Goal: Information Seeking & Learning: Stay updated

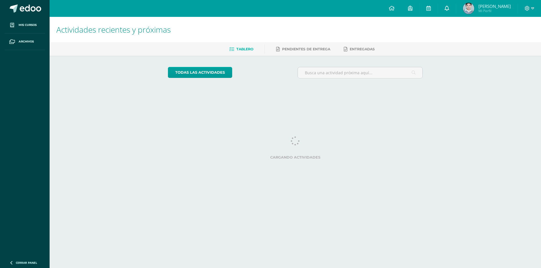
click at [449, 7] on link at bounding box center [447, 8] width 18 height 17
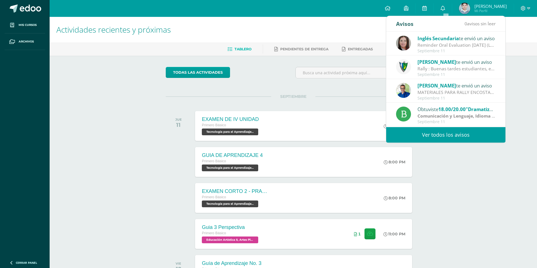
click at [472, 111] on span ""Dramatización de obras guatemaltecas"" at bounding box center [512, 109] width 95 height 6
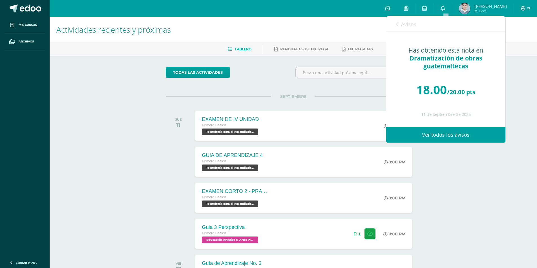
click at [516, 69] on div "Actividades recientes y próximas Tablero Pendientes de entrega Entregadas todas…" at bounding box center [293, 187] width 487 height 340
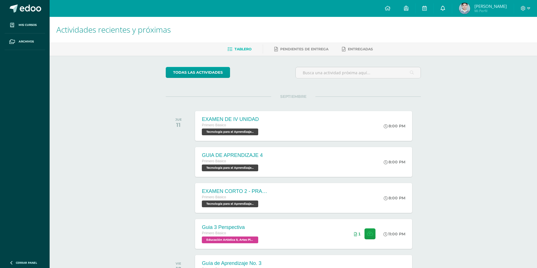
click at [442, 7] on icon at bounding box center [442, 8] width 5 height 5
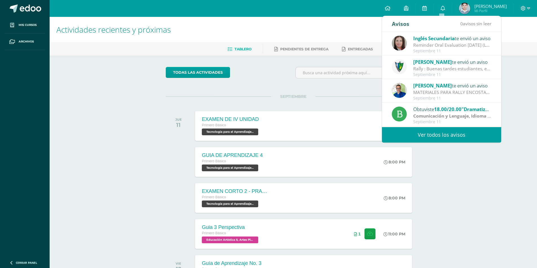
click at [454, 75] on div "Septiembre 11" at bounding box center [452, 74] width 78 height 5
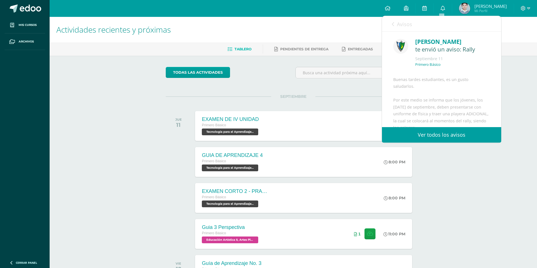
click at [509, 66] on div "Actividades recientes y próximas Tablero Pendientes de entrega Entregadas todas…" at bounding box center [293, 187] width 487 height 340
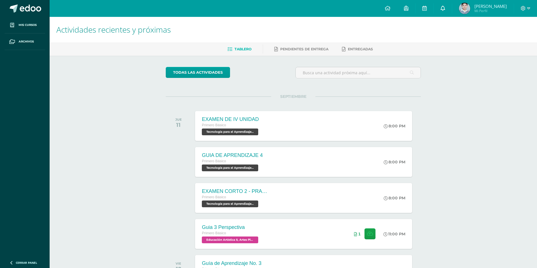
click at [441, 9] on icon at bounding box center [442, 8] width 5 height 5
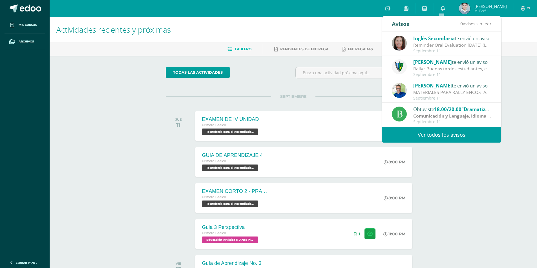
click at [438, 46] on div "Reminder Oral Evaluation [DATE] (L3 Miss [PERSON_NAME]): Hi guys! I remind you …" at bounding box center [452, 45] width 78 height 6
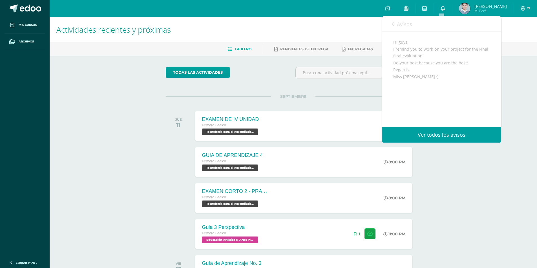
scroll to position [62, 0]
click at [516, 53] on ul "Tablero Pendientes de entrega Entregadas" at bounding box center [299, 49] width 487 height 9
